Goal: Task Accomplishment & Management: Manage account settings

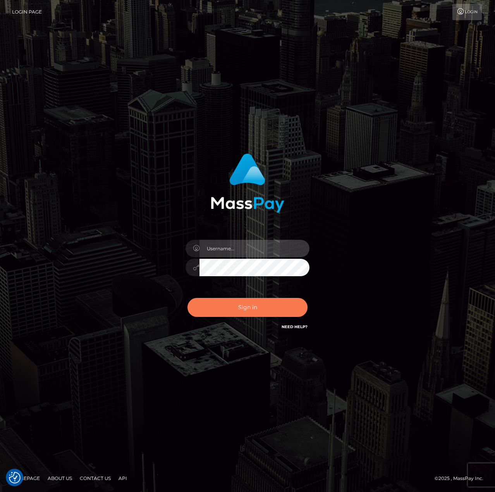
type input "[PERSON_NAME].spree"
click at [238, 307] on button "Sign in" at bounding box center [248, 307] width 120 height 19
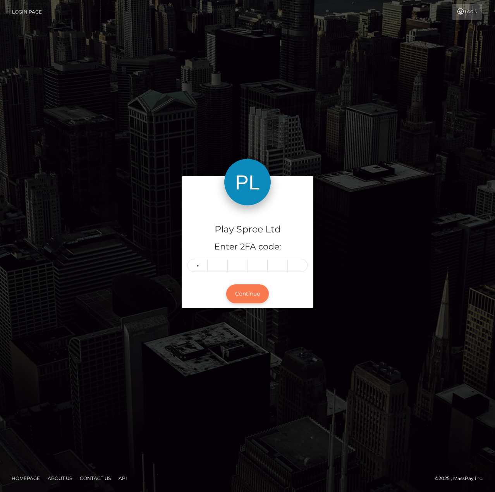
type input "8"
type input "3"
type input "2"
type input "5"
type input "6"
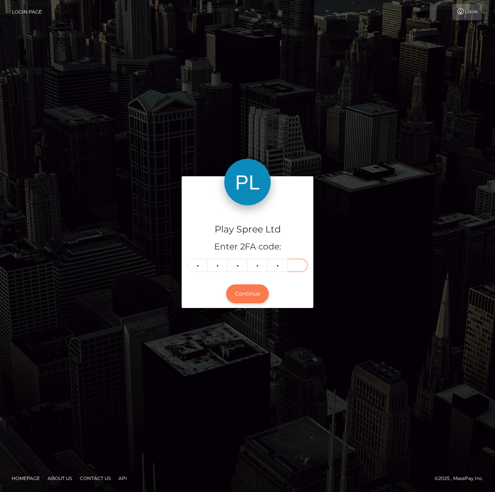
type input "5"
